Goal: Find specific page/section: Find specific page/section

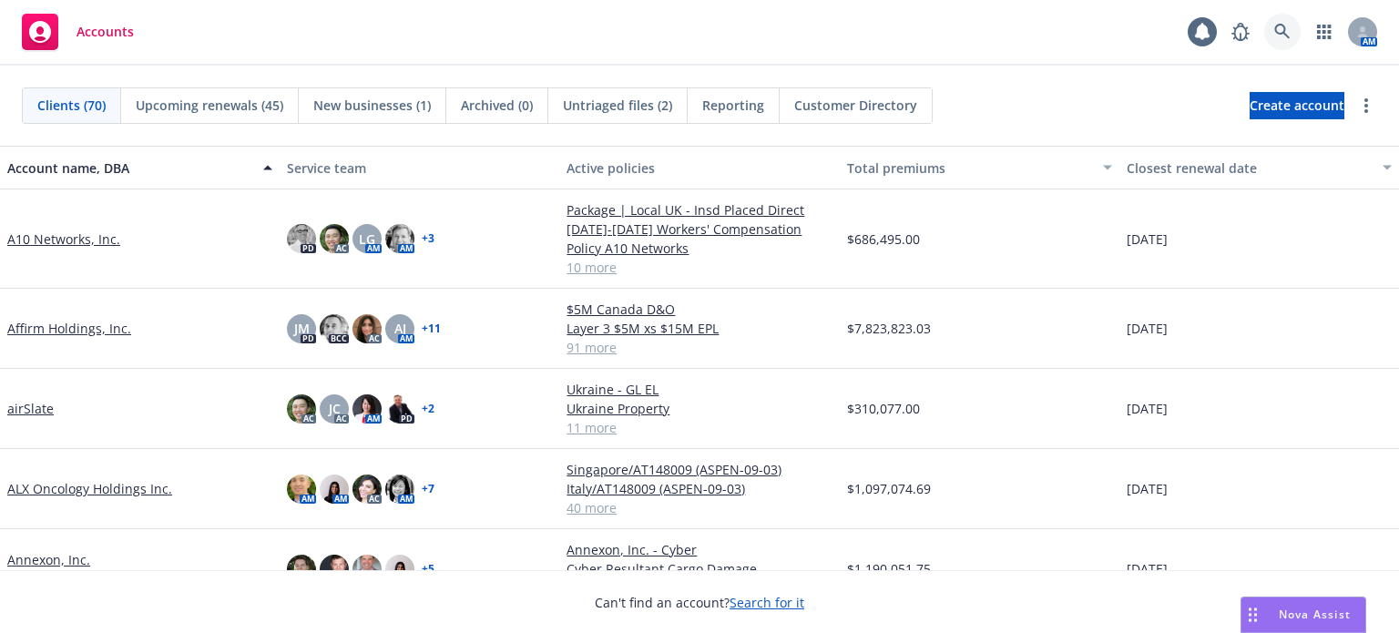
click at [1288, 28] on icon at bounding box center [1282, 32] width 16 height 16
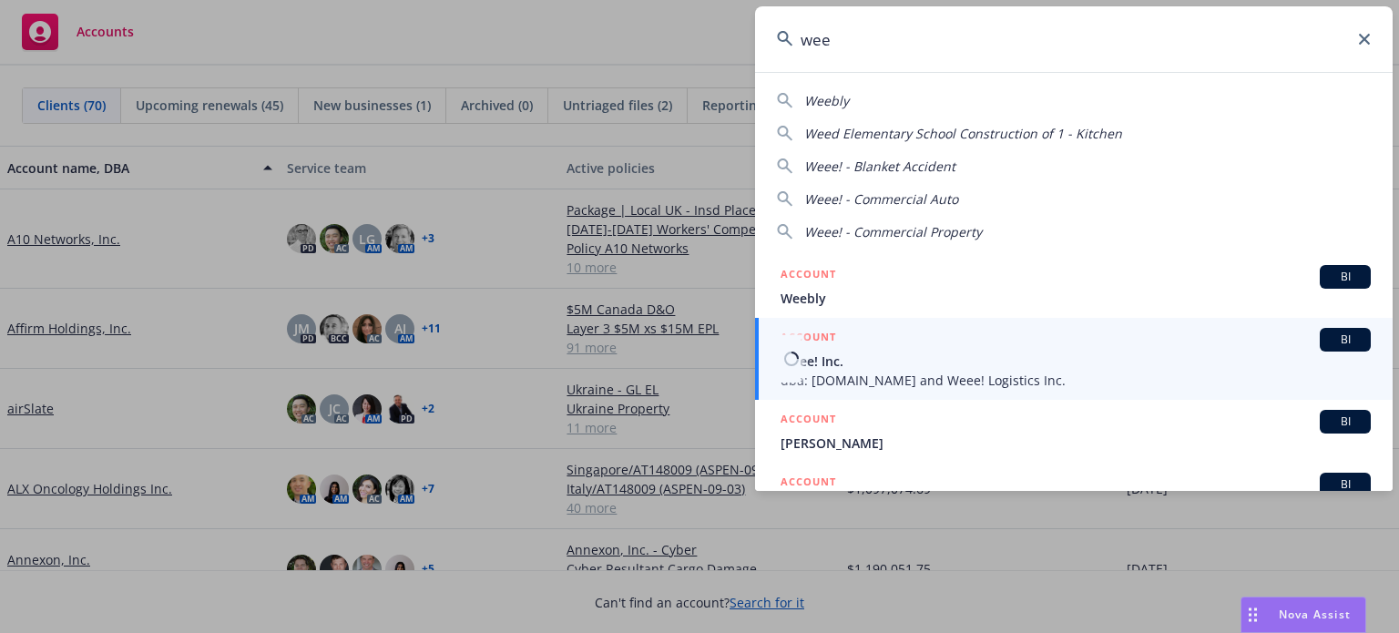
type input "wee"
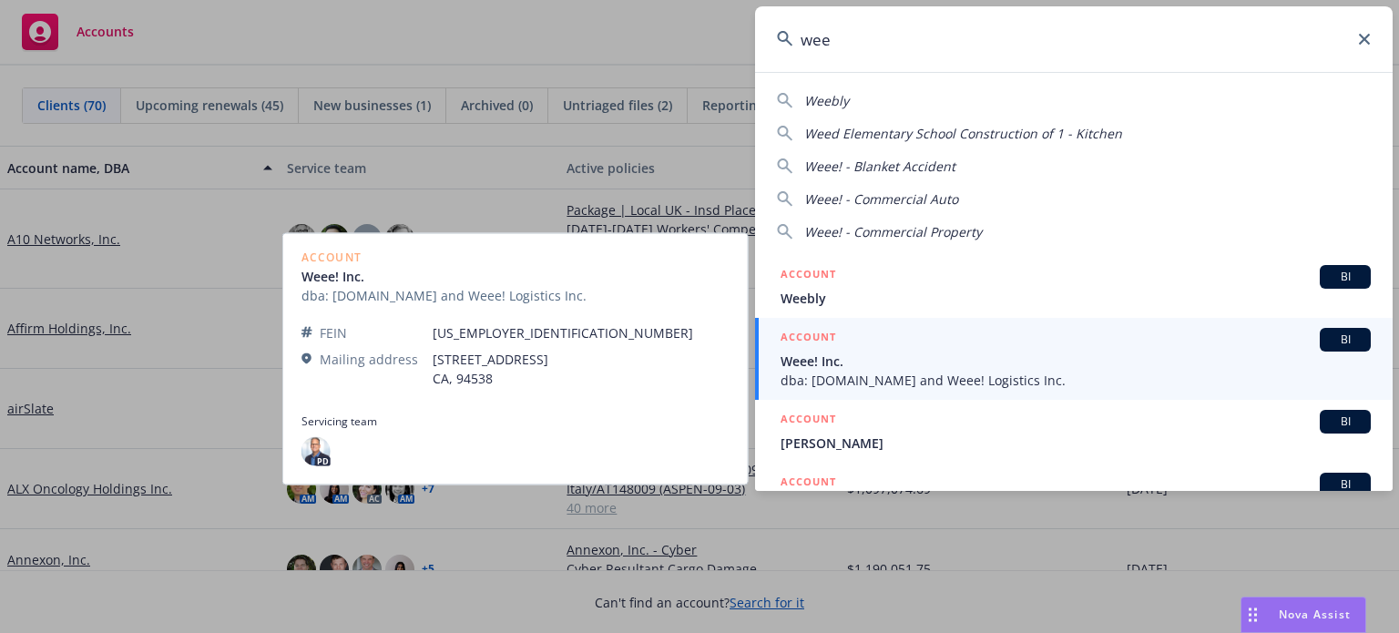
click at [835, 352] on span "Weee! Inc." at bounding box center [1075, 361] width 590 height 19
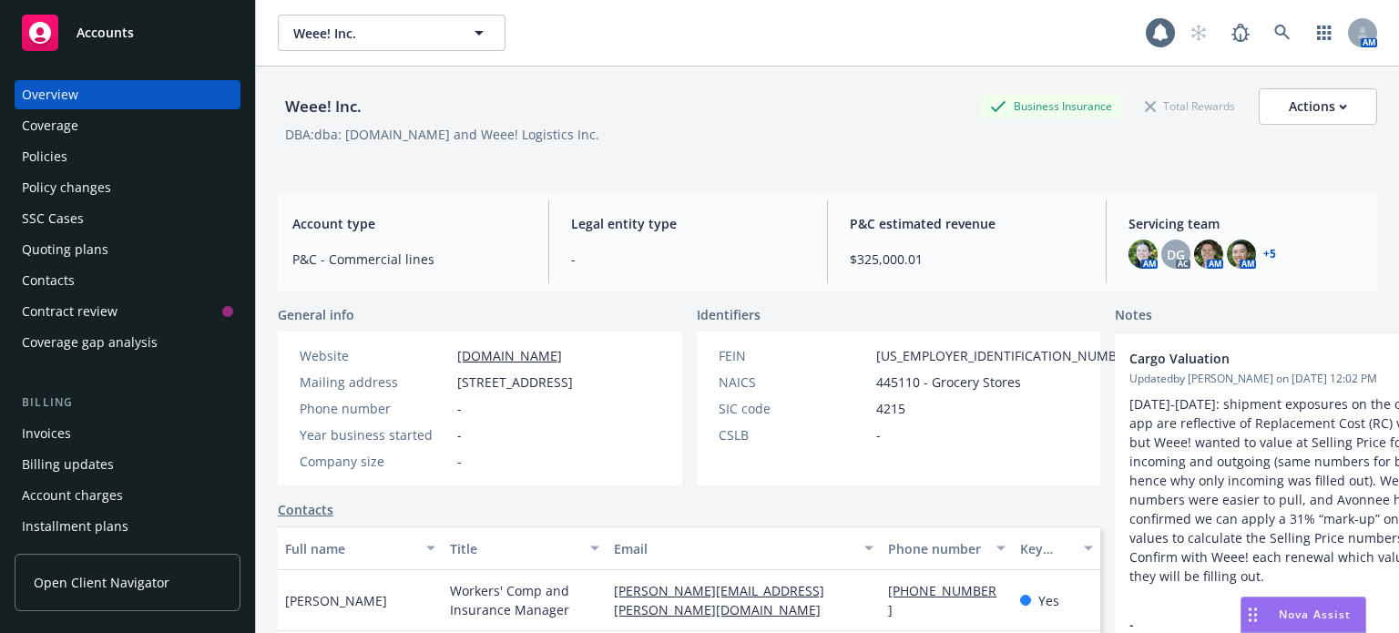
click at [36, 155] on div "Policies" at bounding box center [45, 156] width 46 height 29
